Goal: Task Accomplishment & Management: Complete application form

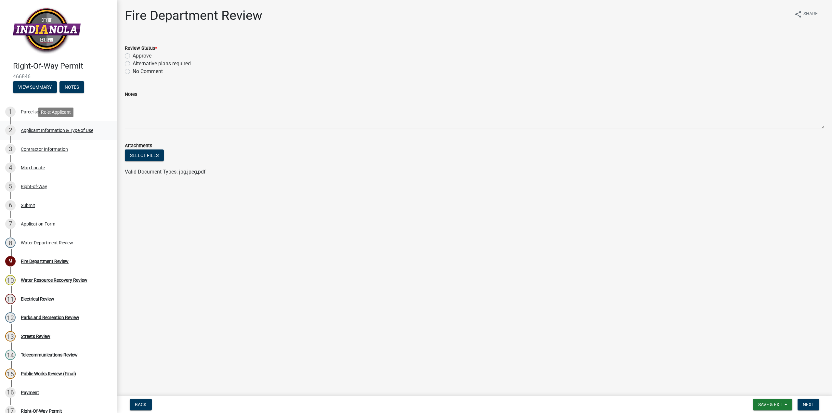
click at [56, 131] on div "Applicant Information & Type of Use" at bounding box center [57, 130] width 73 height 5
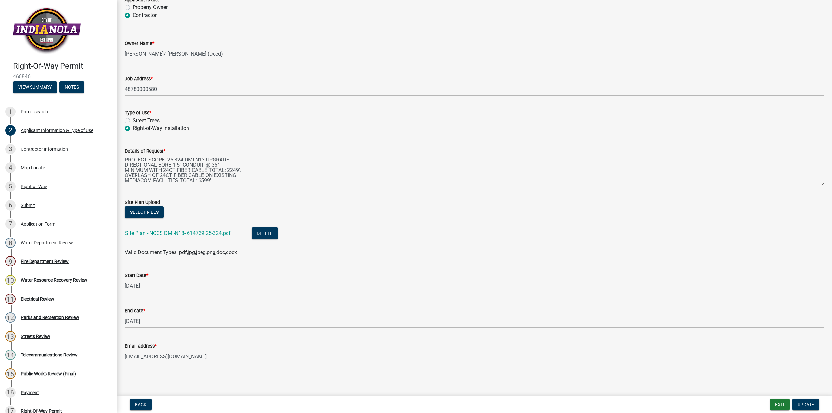
scroll to position [49, 0]
click at [23, 166] on div "Map Locate" at bounding box center [33, 168] width 24 height 5
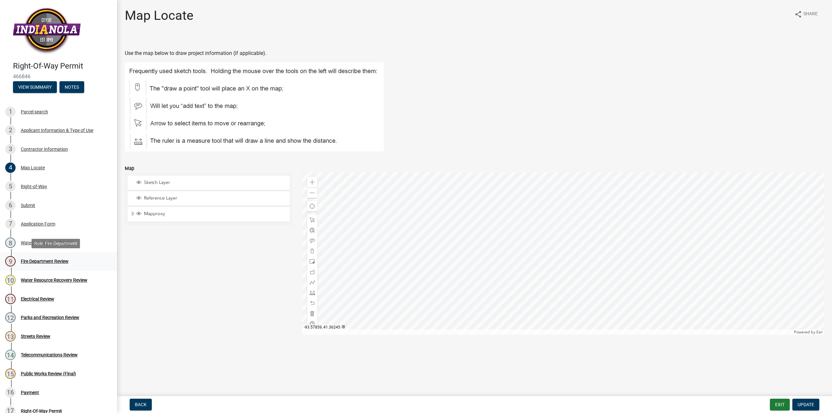
click at [41, 260] on div "Fire Department Review" at bounding box center [45, 261] width 48 height 5
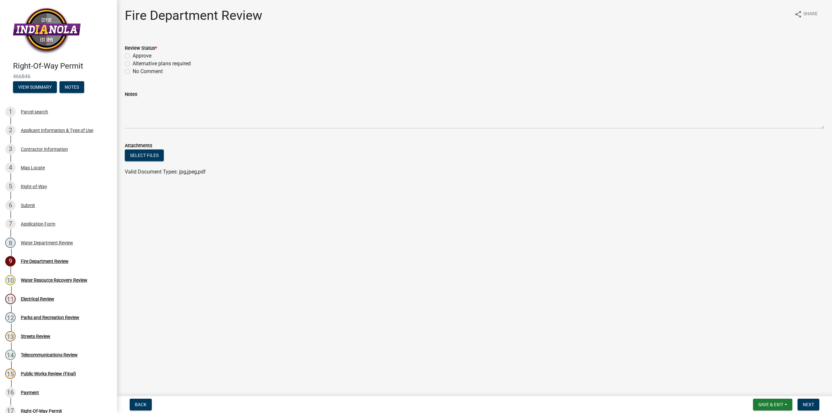
click at [124, 55] on div "Review Status * Approve Alternative plans required No Comment" at bounding box center [474, 55] width 709 height 39
click at [133, 55] on label "Approve" at bounding box center [142, 56] width 19 height 8
click at [133, 55] on input "Approve" at bounding box center [135, 54] width 4 height 4
radio input "true"
click at [813, 403] on span "Next" at bounding box center [808, 404] width 11 height 5
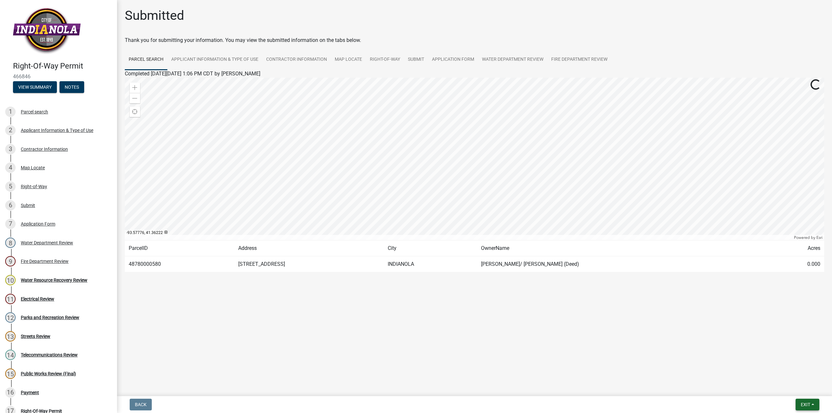
click at [808, 404] on span "Exit" at bounding box center [805, 404] width 9 height 5
click at [785, 373] on button "Save" at bounding box center [794, 373] width 52 height 16
click at [803, 403] on span "Exit" at bounding box center [805, 404] width 9 height 5
click at [787, 387] on button "Save & Exit" at bounding box center [794, 388] width 52 height 16
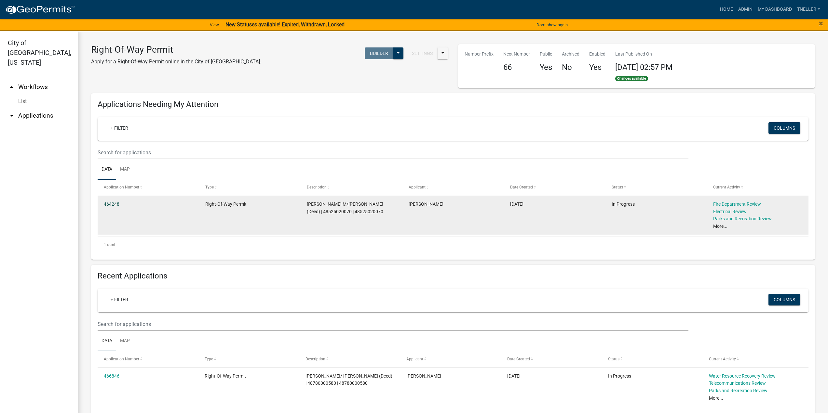
click at [113, 203] on link "464248" at bounding box center [112, 204] width 16 height 5
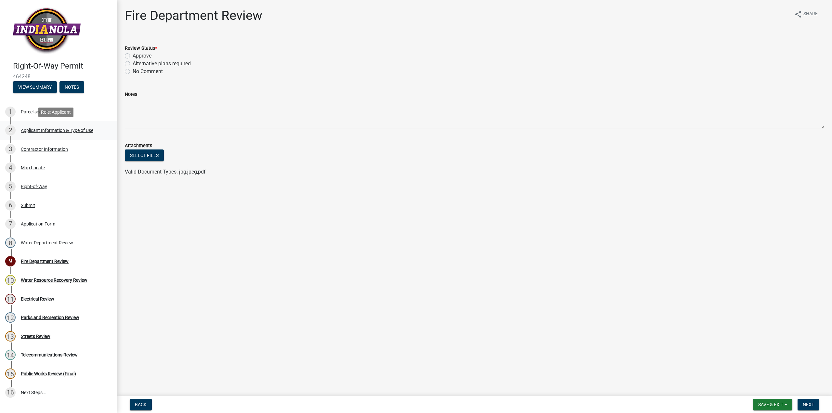
click at [46, 134] on div "2 Applicant Information & Type of Use" at bounding box center [55, 130] width 101 height 10
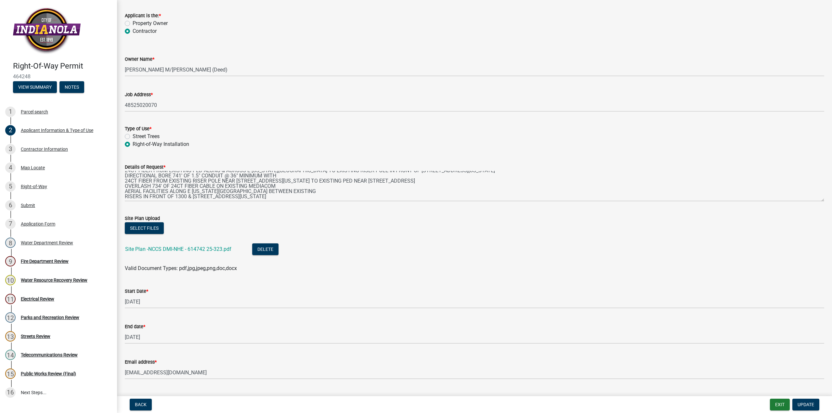
scroll to position [47, 0]
click at [39, 167] on div "Map Locate" at bounding box center [33, 168] width 24 height 5
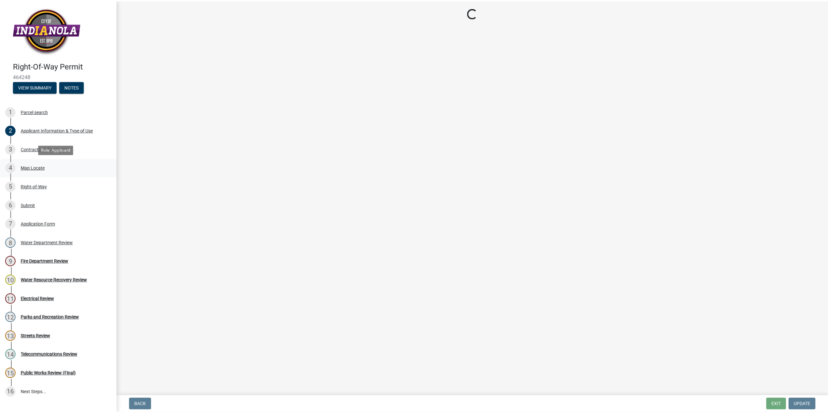
scroll to position [0, 0]
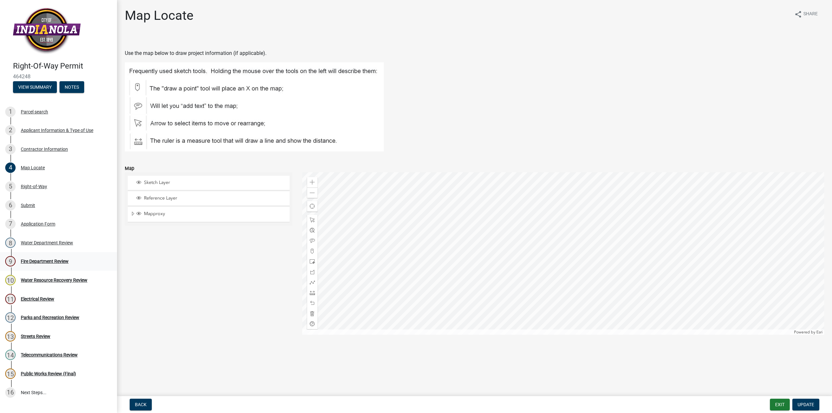
click at [49, 263] on div "Fire Department Review" at bounding box center [45, 261] width 48 height 5
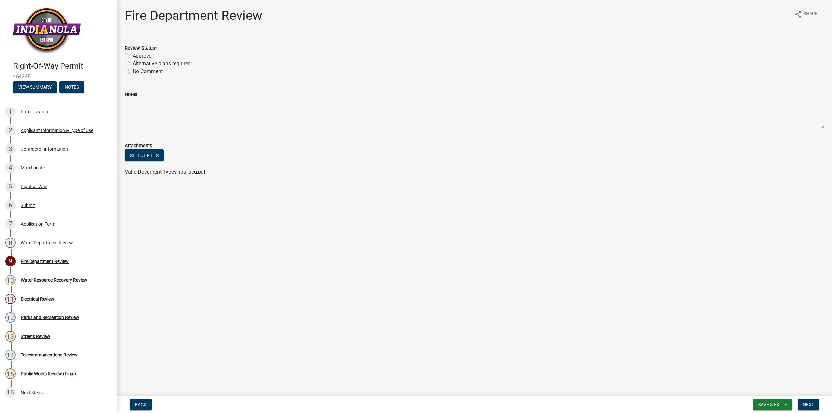
click at [130, 56] on div "Approve" at bounding box center [475, 56] width 700 height 8
click at [133, 57] on label "Approve" at bounding box center [142, 56] width 19 height 8
click at [133, 56] on input "Approve" at bounding box center [135, 54] width 4 height 4
radio input "true"
click at [811, 404] on span "Next" at bounding box center [808, 404] width 11 height 5
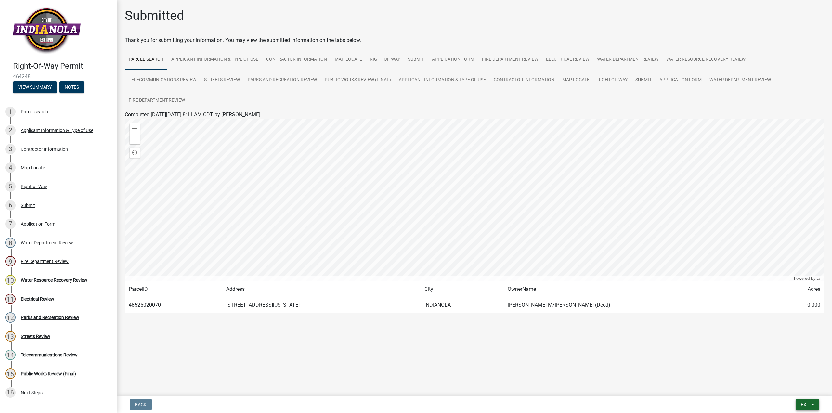
click at [805, 409] on button "Exit" at bounding box center [808, 405] width 24 height 12
click at [787, 373] on button "Save" at bounding box center [794, 373] width 52 height 16
click at [805, 404] on span "Exit" at bounding box center [805, 404] width 9 height 5
click at [787, 388] on button "Save & Exit" at bounding box center [794, 388] width 52 height 16
